Goal: Information Seeking & Learning: Learn about a topic

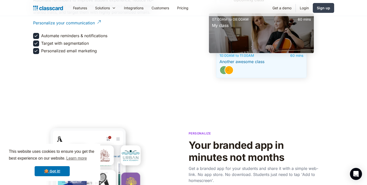
scroll to position [777, 0]
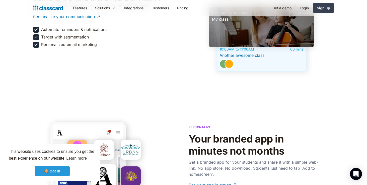
click at [53, 170] on link "🍪 Got it!" at bounding box center [52, 171] width 35 height 10
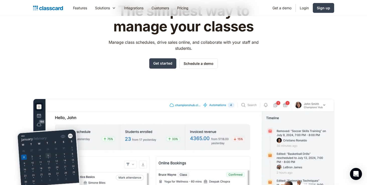
scroll to position [0, 0]
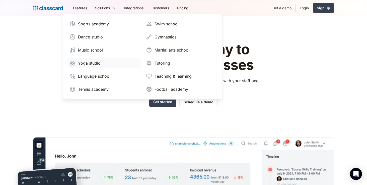
click at [87, 62] on div "Yoga studio" at bounding box center [89, 63] width 23 height 6
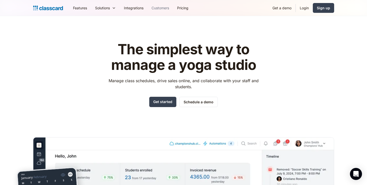
click at [164, 6] on link "Customers" at bounding box center [160, 7] width 26 height 11
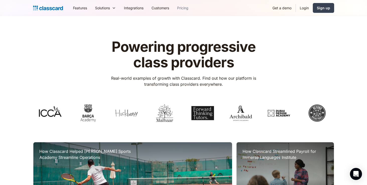
click at [189, 10] on link "Pricing" at bounding box center [182, 7] width 19 height 11
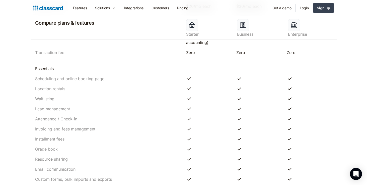
scroll to position [291, 0]
